Goal: Task Accomplishment & Management: Manage account settings

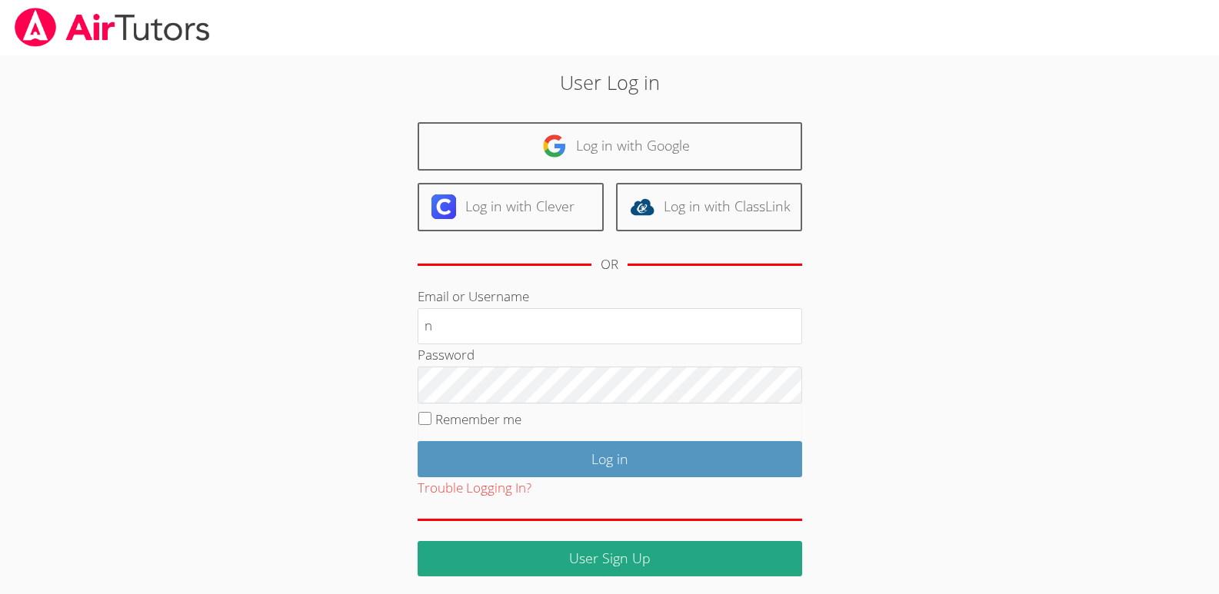
type input "nostubnnyl@gmail.com"
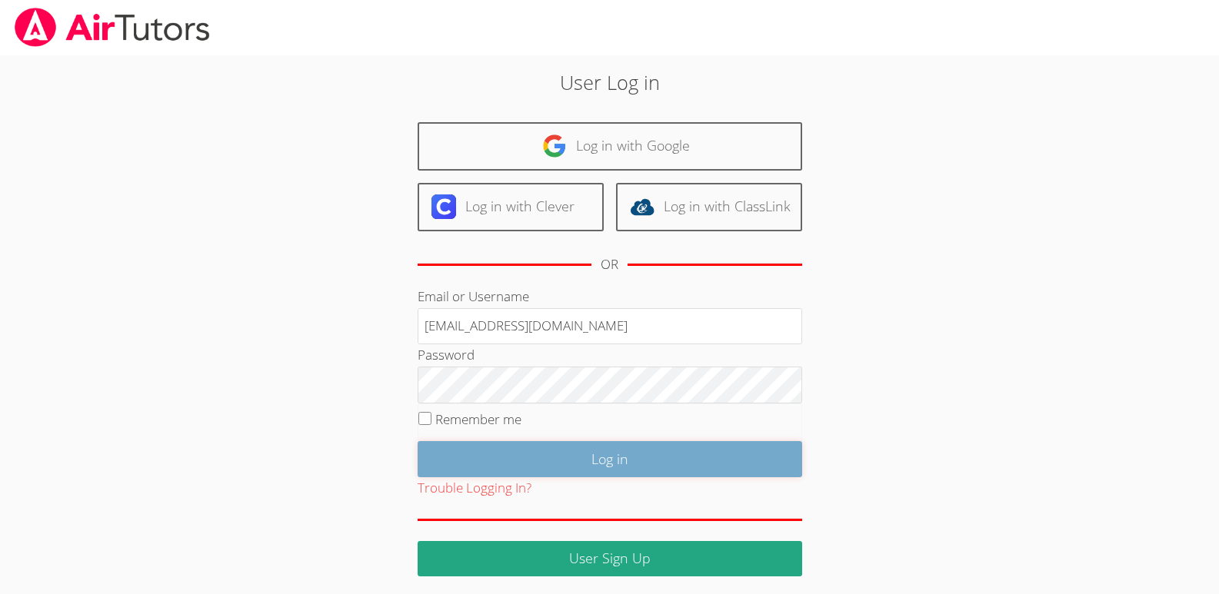
click at [613, 456] on input "Log in" at bounding box center [610, 459] width 384 height 36
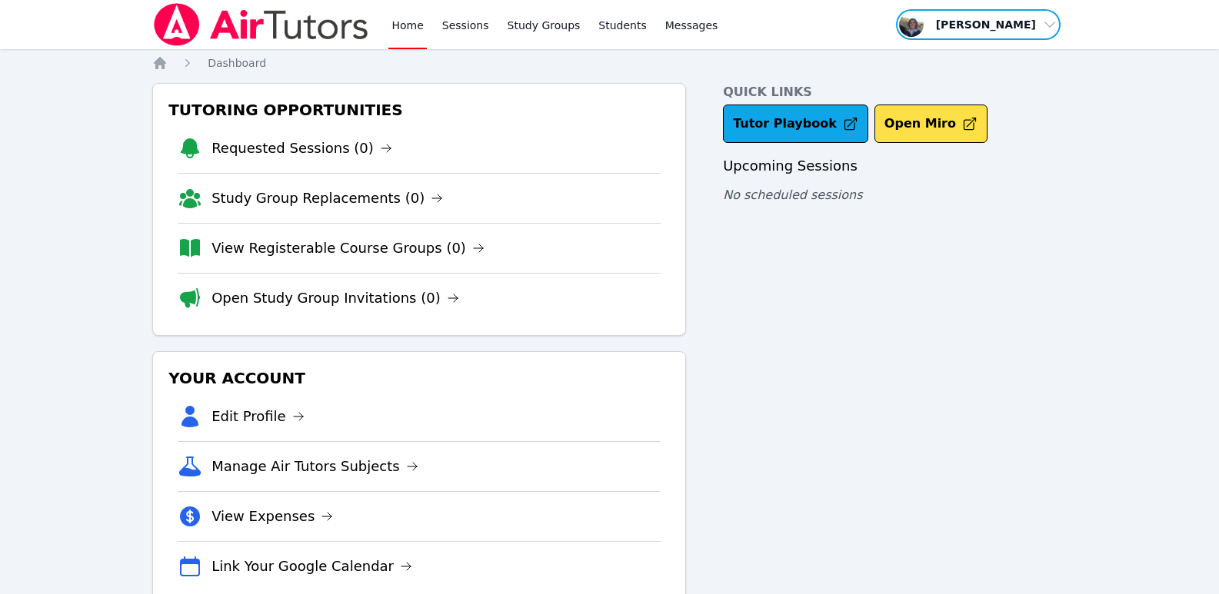
click at [1040, 22] on span "button" at bounding box center [978, 25] width 168 height 34
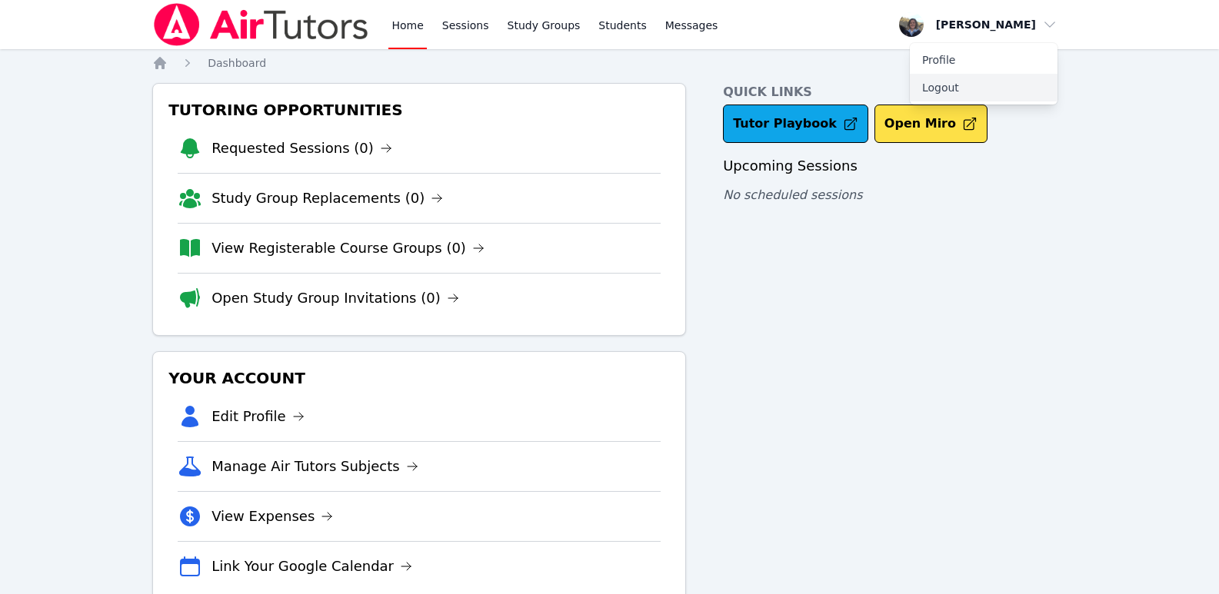
click at [950, 88] on button "Logout" at bounding box center [984, 88] width 148 height 28
